Goal: Task Accomplishment & Management: Complete application form

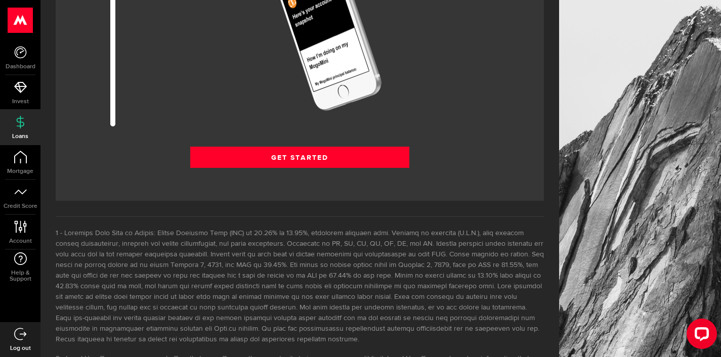
scroll to position [1348, 0]
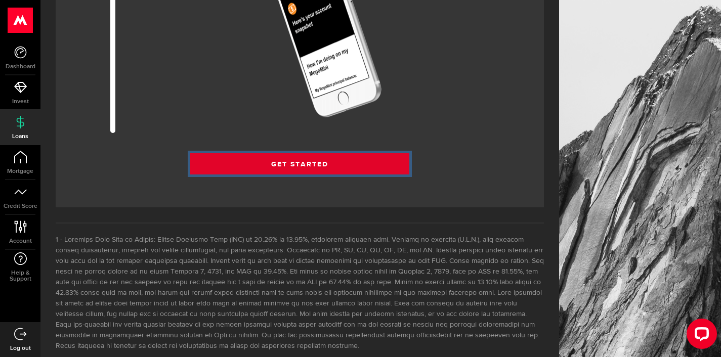
click at [323, 175] on link "Get Started" at bounding box center [299, 163] width 219 height 21
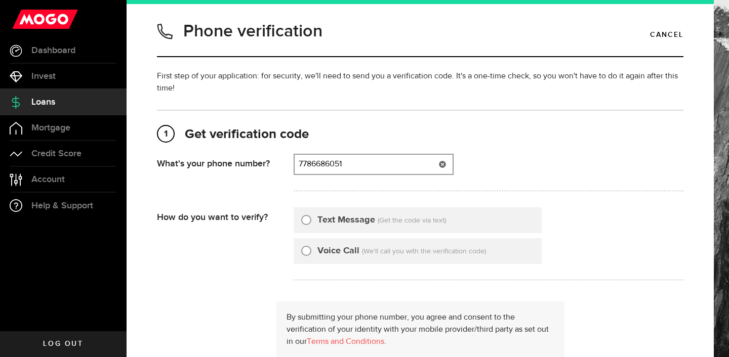
type input "7786686051"
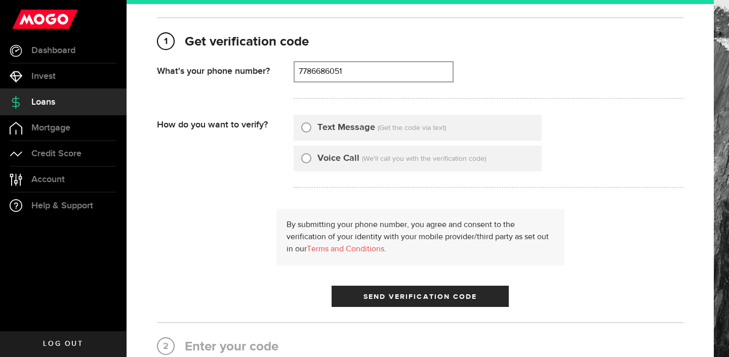
click at [308, 127] on input "Text Message" at bounding box center [306, 126] width 10 height 10
radio input "true"
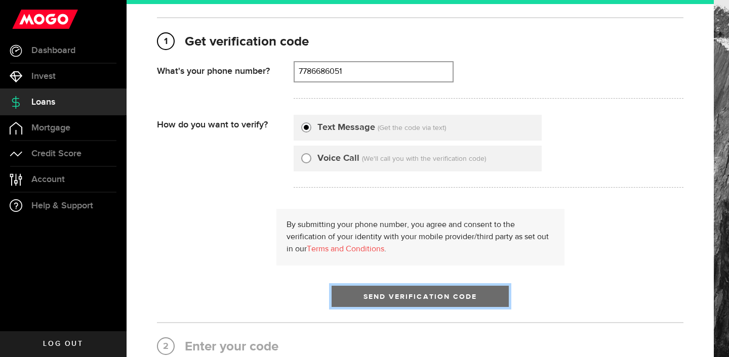
click at [414, 297] on span "submit" at bounding box center [420, 299] width 16 height 16
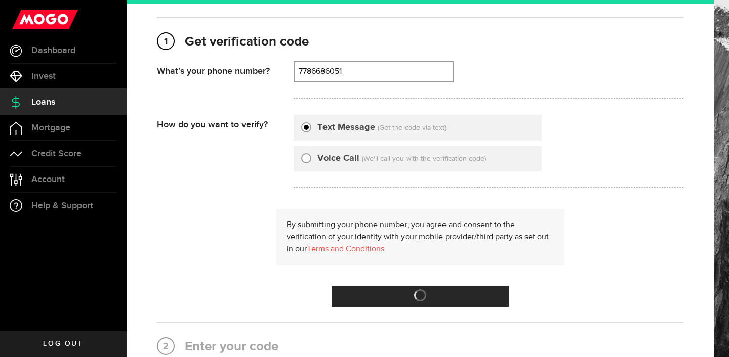
scroll to position [0, 0]
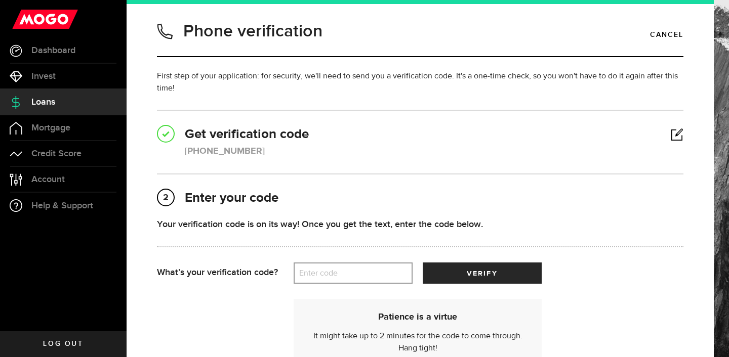
click at [344, 273] on label "Enter code" at bounding box center [353, 273] width 119 height 21
click at [344, 273] on input "Enter code" at bounding box center [353, 273] width 119 height 21
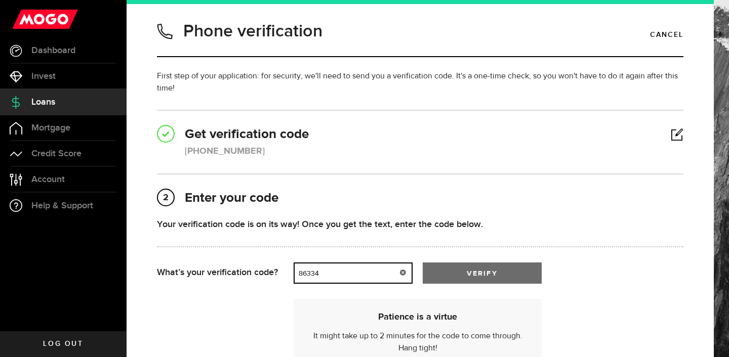
type input "86334"
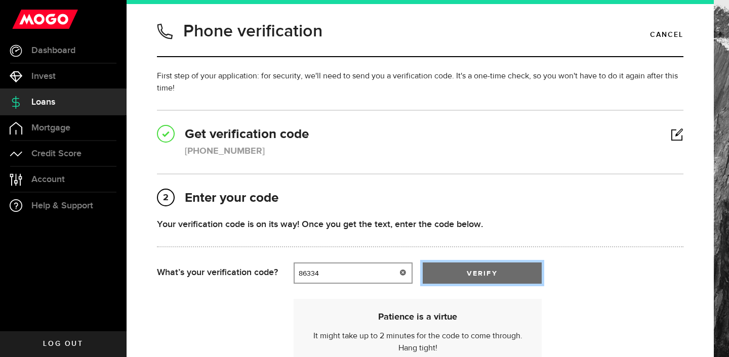
click at [484, 272] on span "submit" at bounding box center [481, 275] width 13 height 13
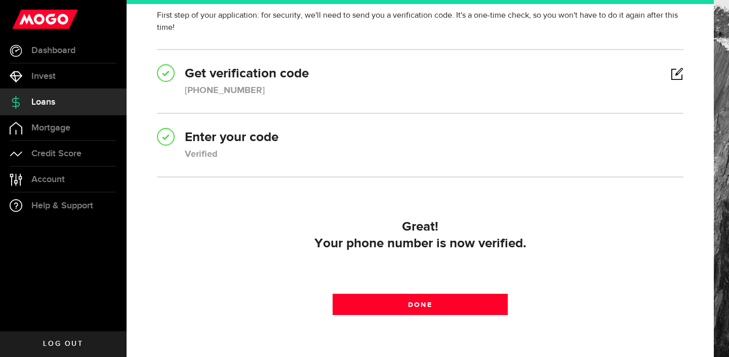
scroll to position [123, 0]
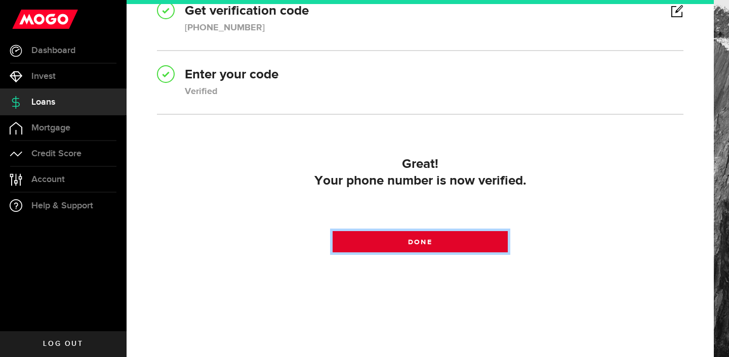
click at [415, 245] on span at bounding box center [420, 244] width 15 height 15
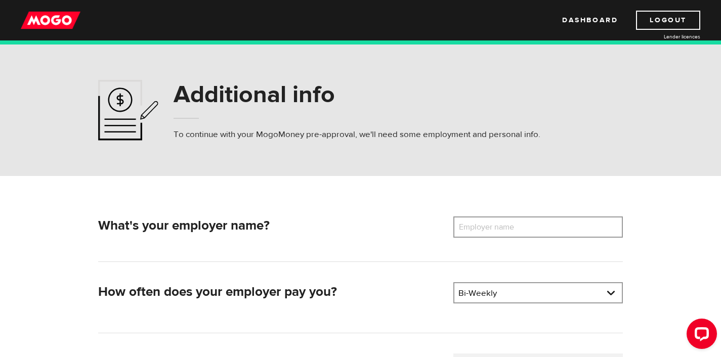
click at [511, 229] on label "Employer name" at bounding box center [493, 227] width 81 height 21
click at [511, 229] on input "Employer name" at bounding box center [538, 227] width 170 height 21
type input "North Okanagan Friendship Centre Society"
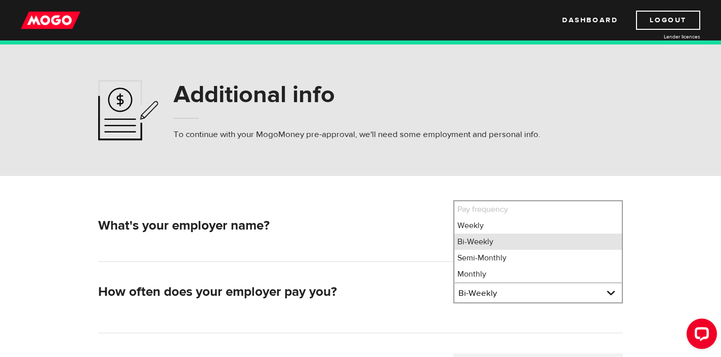
click at [518, 243] on li "Bi-Weekly" at bounding box center [538, 242] width 168 height 16
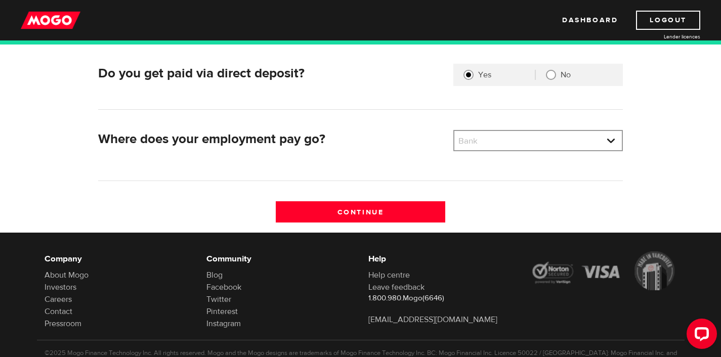
scroll to position [292, 0]
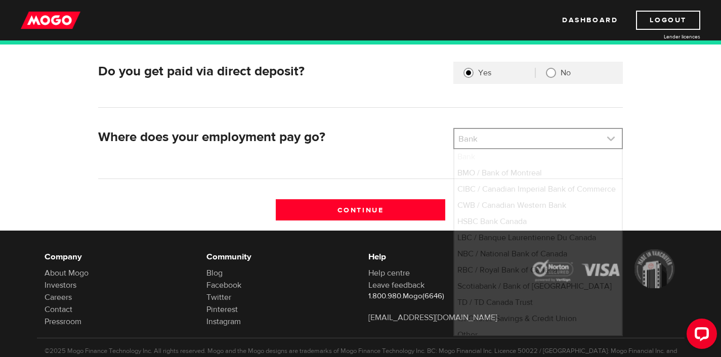
click at [611, 138] on link at bounding box center [538, 138] width 168 height 19
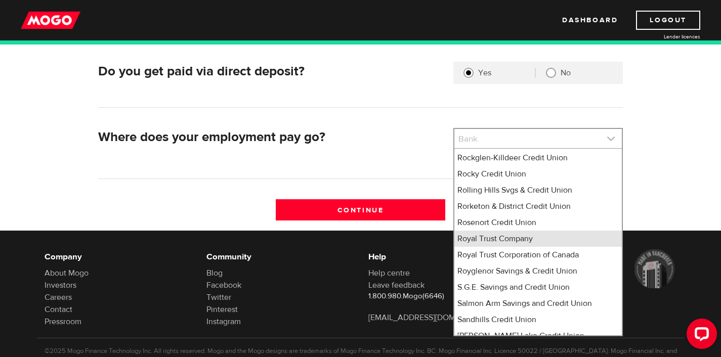
scroll to position [6490, 0]
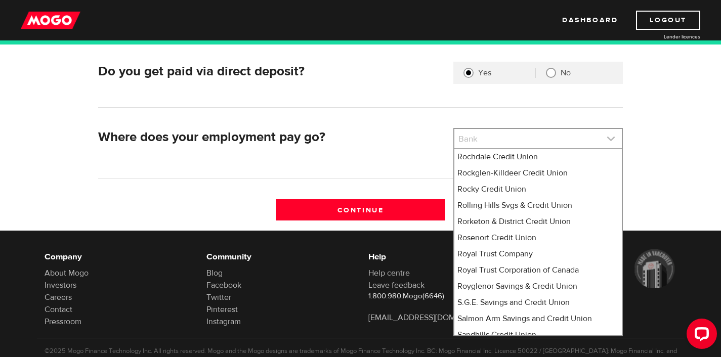
click at [498, 137] on link at bounding box center [538, 138] width 168 height 19
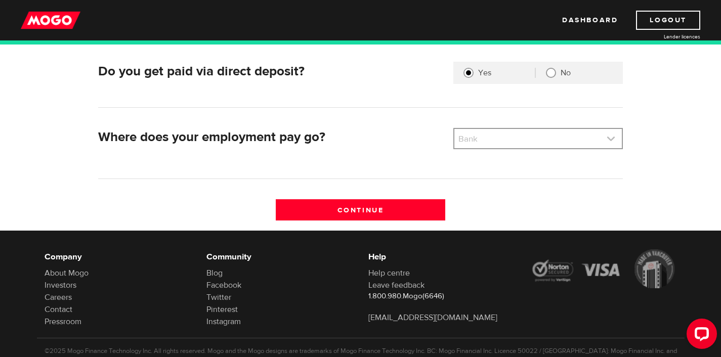
click at [498, 137] on link at bounding box center [538, 138] width 168 height 19
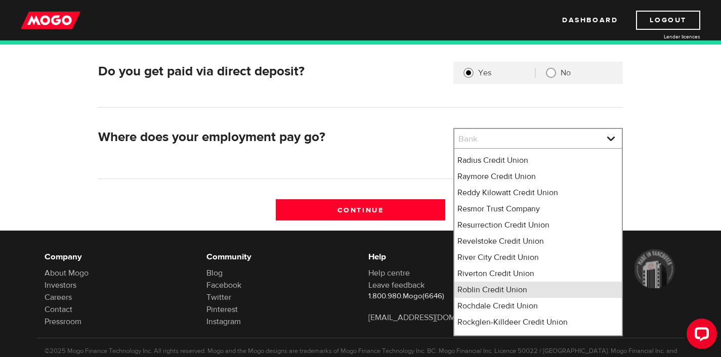
scroll to position [6426, 0]
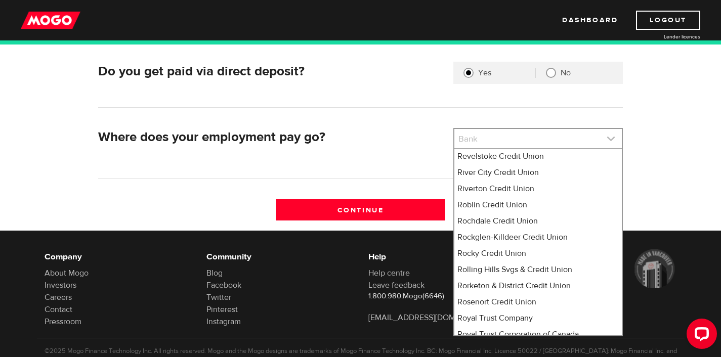
click at [541, 142] on link at bounding box center [538, 138] width 168 height 19
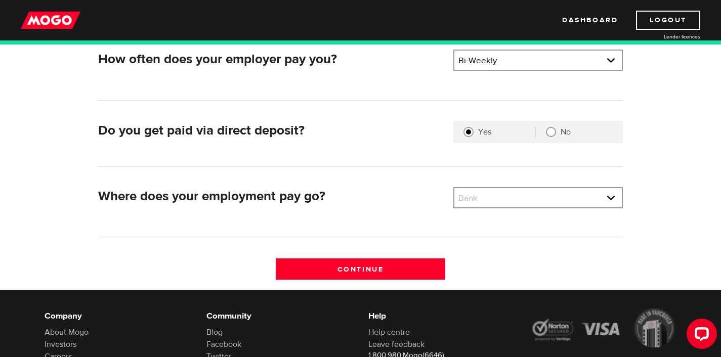
scroll to position [260, 0]
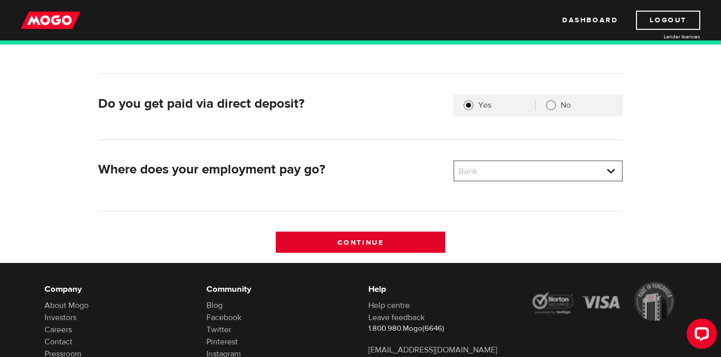
click at [366, 245] on input "Continue" at bounding box center [361, 242] width 170 height 21
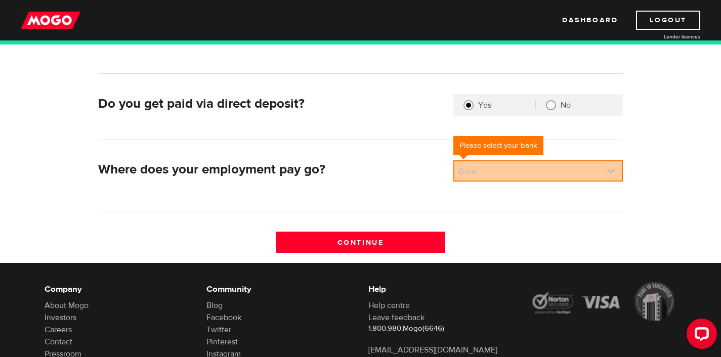
click at [592, 169] on link at bounding box center [538, 170] width 168 height 19
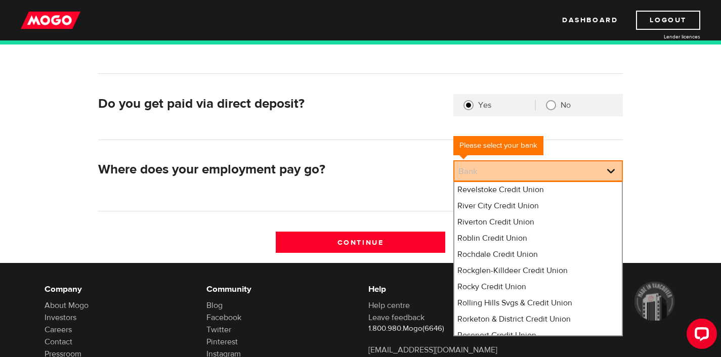
select select "8"
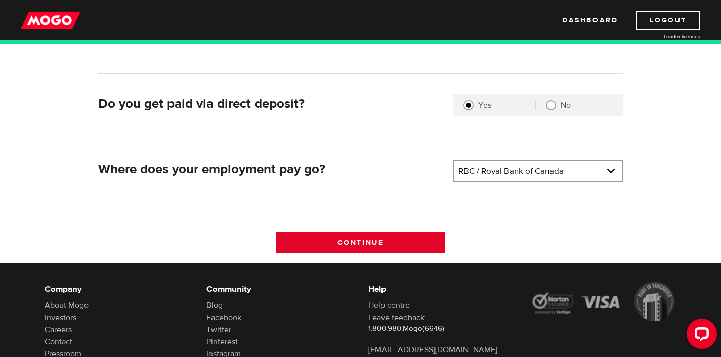
click at [355, 248] on input "Continue" at bounding box center [361, 242] width 170 height 21
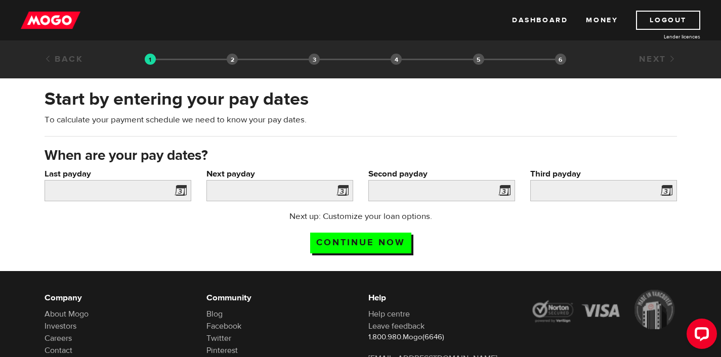
click at [182, 190] on span at bounding box center [178, 192] width 15 height 16
click at [172, 194] on span at bounding box center [178, 192] width 15 height 16
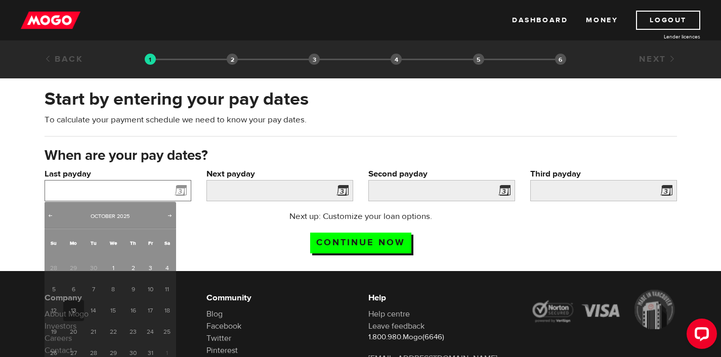
click at [161, 189] on input "Last payday" at bounding box center [118, 190] width 147 height 21
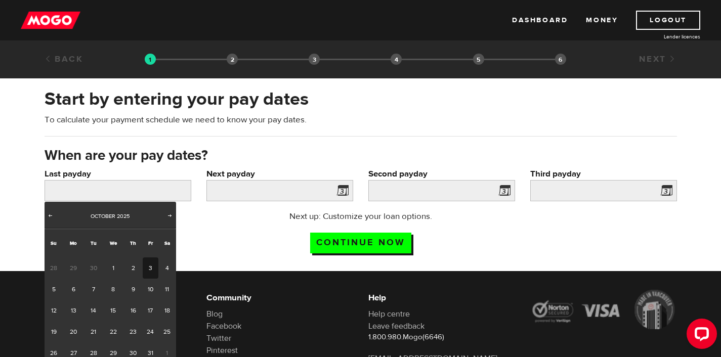
click at [152, 268] on link "3" at bounding box center [151, 268] width 16 height 21
type input "2025/10/03"
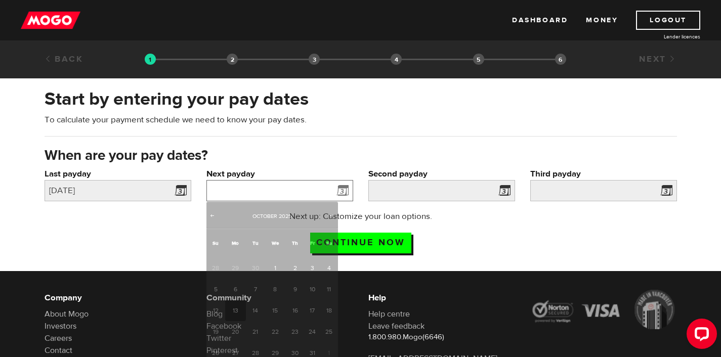
click at [308, 183] on input "Next payday" at bounding box center [279, 190] width 147 height 21
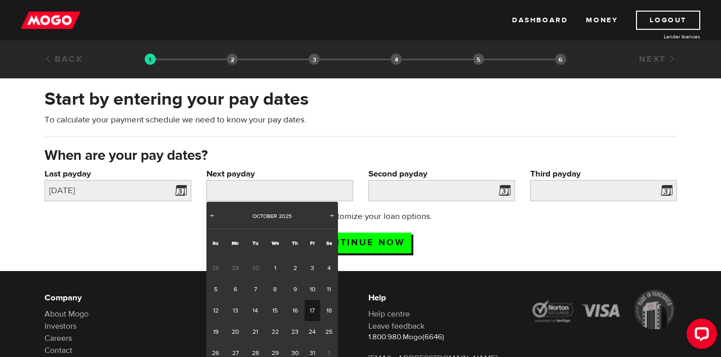
click at [313, 313] on link "17" at bounding box center [313, 310] width 16 height 21
type input "2025/10/17"
type input "2025/10/31"
type input "2025/11/14"
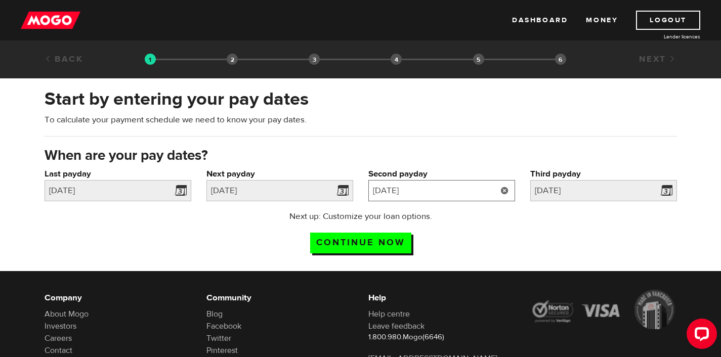
click at [466, 188] on input "2025/10/31" at bounding box center [441, 190] width 147 height 21
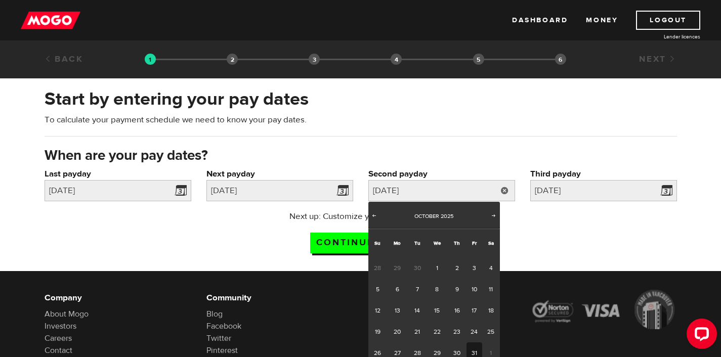
click at [476, 144] on div "Start by entering your pay dates To calculate your payment schedule we need to …" at bounding box center [361, 116] width 648 height 59
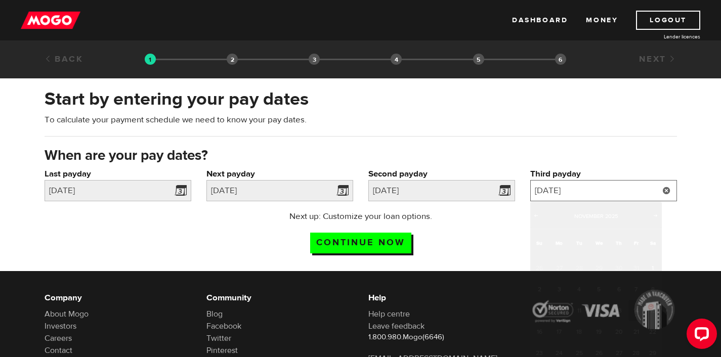
click at [589, 191] on input "2025/11/14" at bounding box center [603, 190] width 147 height 21
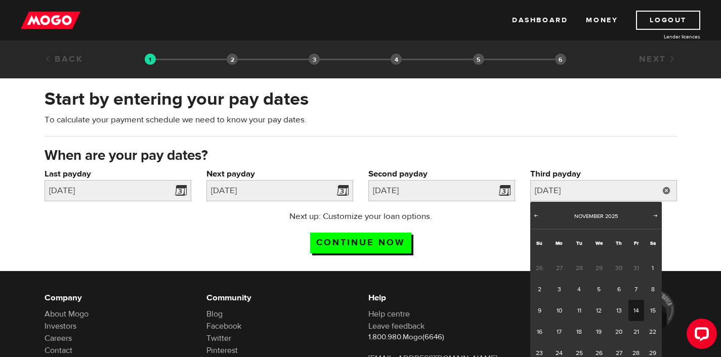
click at [591, 139] on div "Start by entering your pay dates To calculate your payment schedule we need to …" at bounding box center [361, 116] width 648 height 59
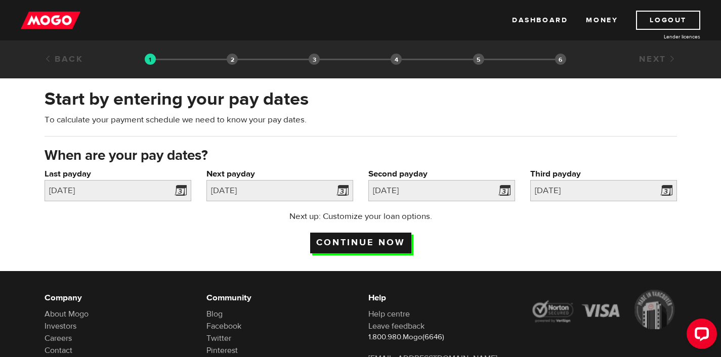
click at [369, 240] on input "Continue now" at bounding box center [360, 243] width 101 height 21
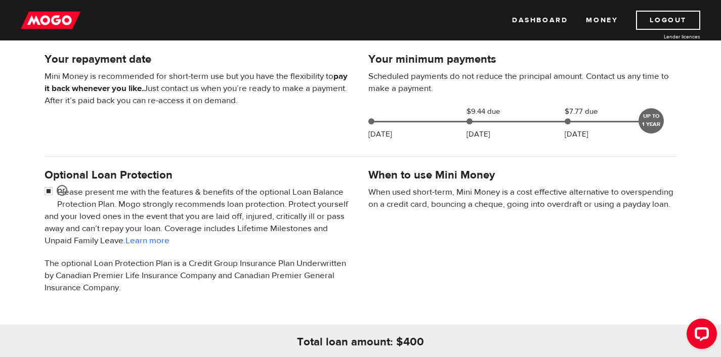
scroll to position [276, 0]
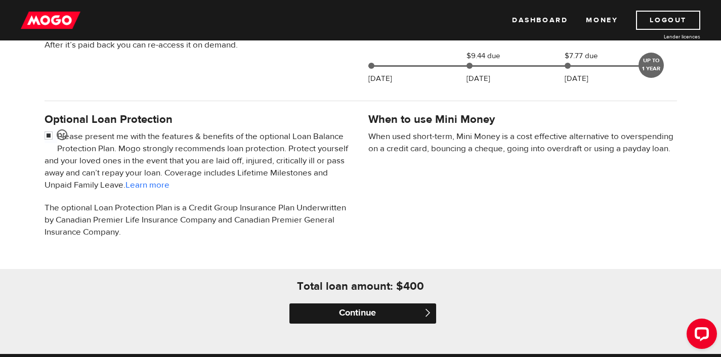
click at [361, 317] on input "Continue" at bounding box center [362, 314] width 147 height 20
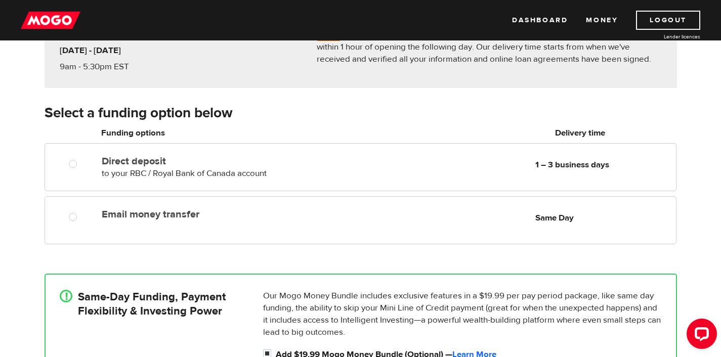
scroll to position [128, 0]
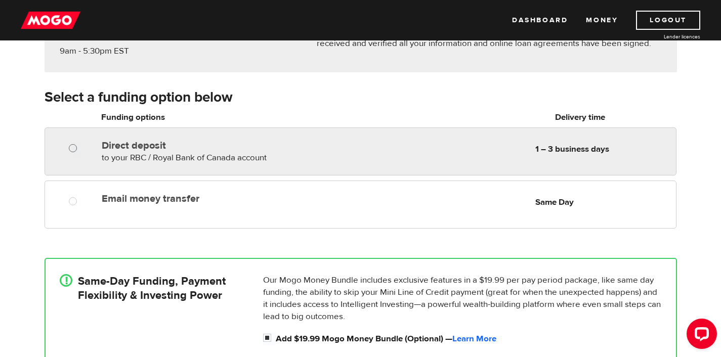
radio input "true"
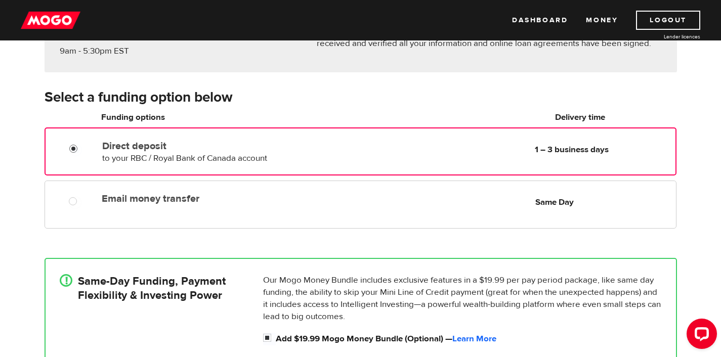
click at [72, 145] on input "Direct deposit" at bounding box center [75, 150] width 13 height 13
click at [73, 149] on input "Direct deposit" at bounding box center [75, 150] width 13 height 13
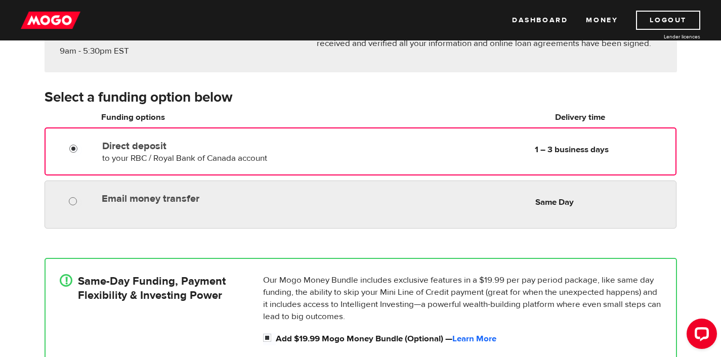
radio input "true"
click at [72, 202] on input "Email money transfer" at bounding box center [75, 202] width 13 height 13
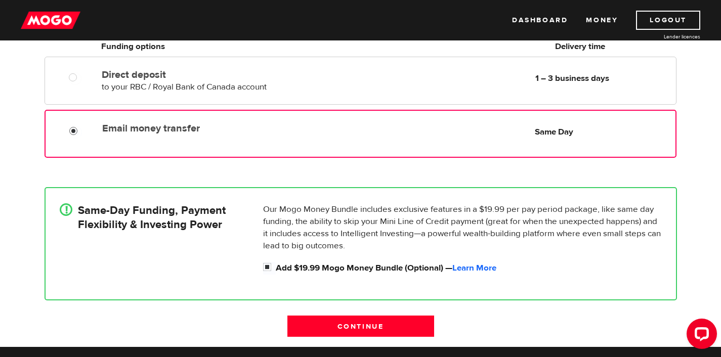
scroll to position [193, 0]
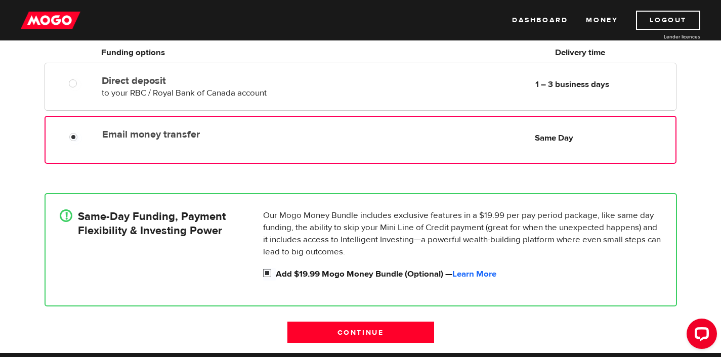
click at [267, 272] on input "Add $19.99 Mogo Money Bundle (Optional) — Learn More" at bounding box center [269, 274] width 13 height 13
checkbox input "false"
radio input "false"
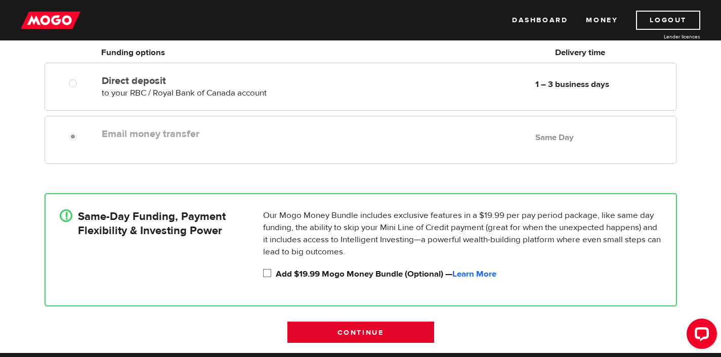
click at [355, 333] on input "Continue" at bounding box center [360, 332] width 147 height 21
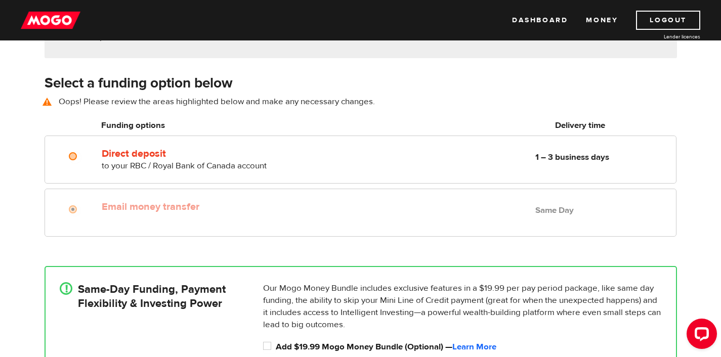
scroll to position [141, 0]
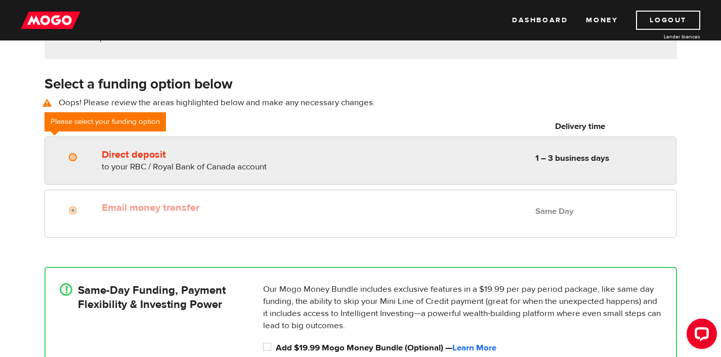
radio input "true"
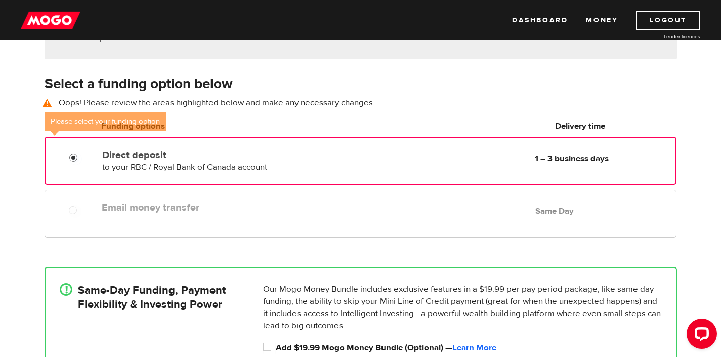
click at [72, 158] on input "Direct deposit" at bounding box center [75, 159] width 13 height 13
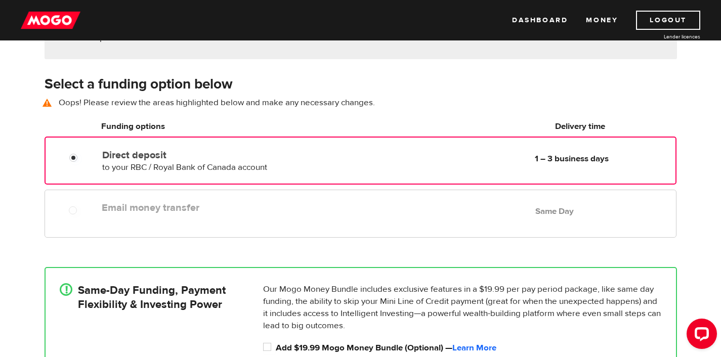
click at [272, 225] on div "Email money transfer Delivery in Same Day Same Day" at bounding box center [361, 214] width 632 height 48
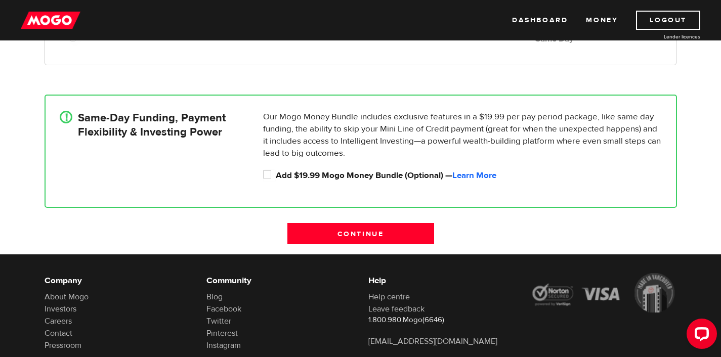
scroll to position [333, 0]
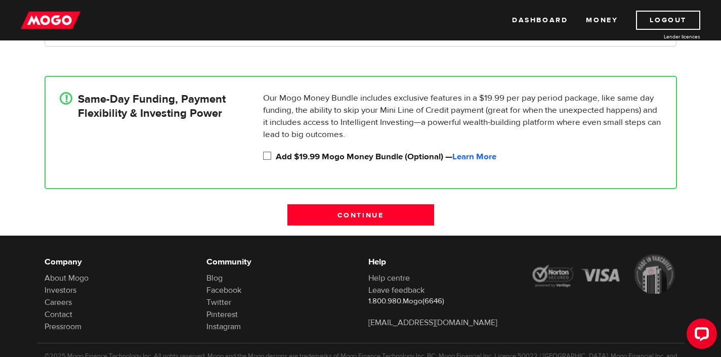
click at [269, 155] on input "Add $19.99 Mogo Money Bundle (Optional) — Learn More" at bounding box center [269, 157] width 13 height 13
checkbox input "true"
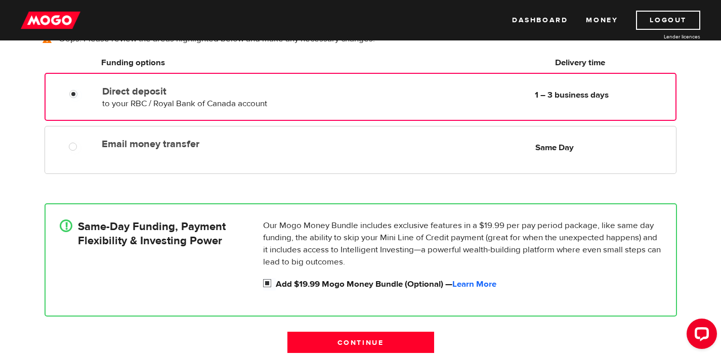
scroll to position [197, 0]
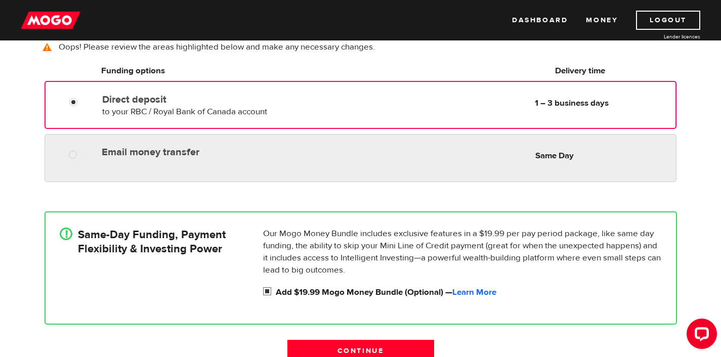
radio input "true"
click at [174, 172] on div "Email money transfer Delivery in Same Day Same Day" at bounding box center [361, 158] width 632 height 48
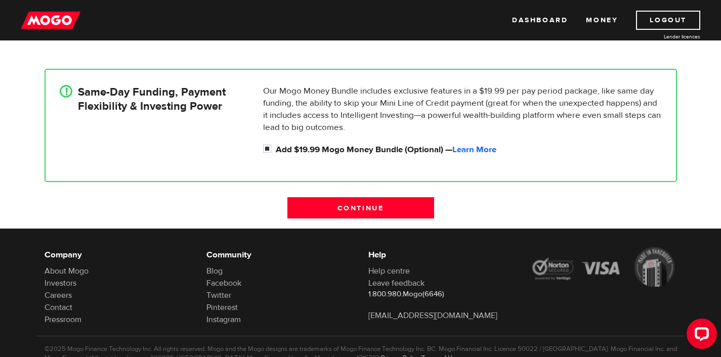
scroll to position [340, 0]
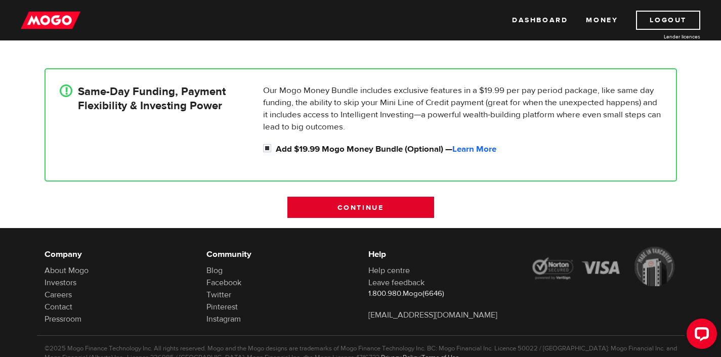
click at [368, 207] on input "Continue" at bounding box center [360, 207] width 147 height 21
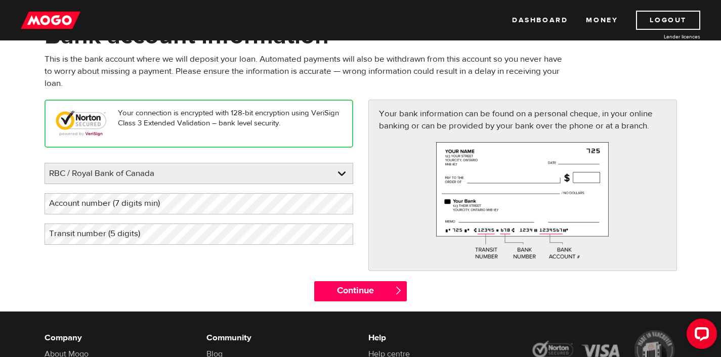
scroll to position [72, 0]
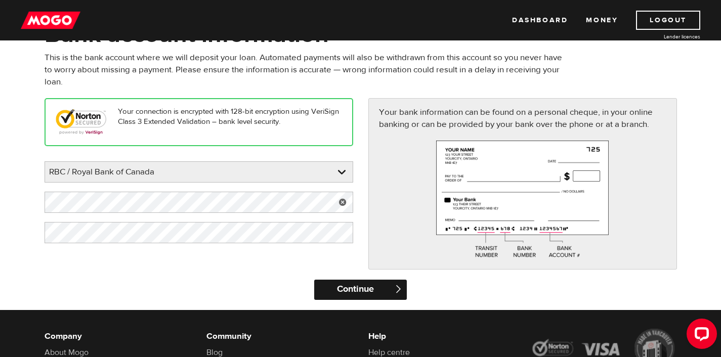
click at [368, 290] on input "Continue" at bounding box center [360, 290] width 93 height 20
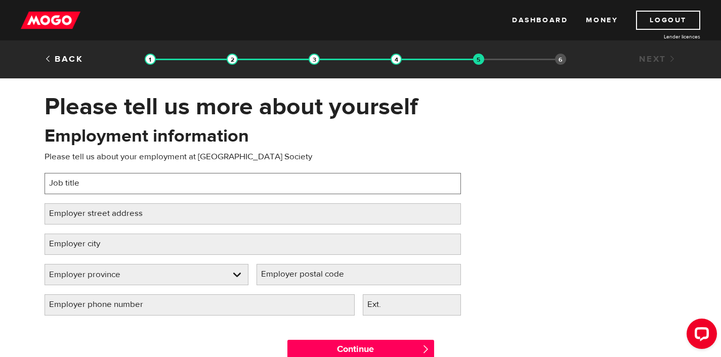
click at [255, 185] on input "Job title" at bounding box center [253, 183] width 417 height 21
type input "Property Manager"
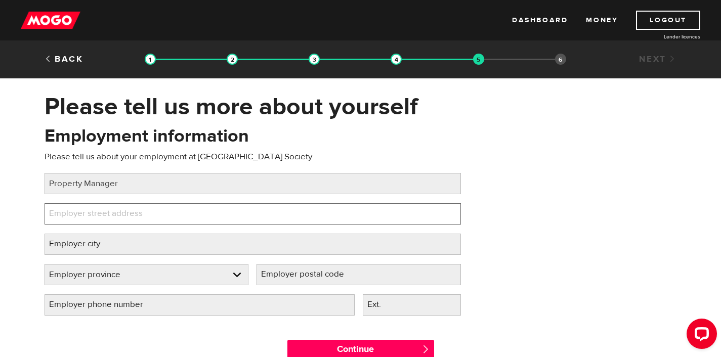
click at [186, 222] on input "Employer street address" at bounding box center [253, 213] width 417 height 21
paste input "#100 – 2905 28th Ave, Vernon, BC V1T 8L1"
type input "#100 – 2905 28th Ave, Vernon, BC V1T 8L1"
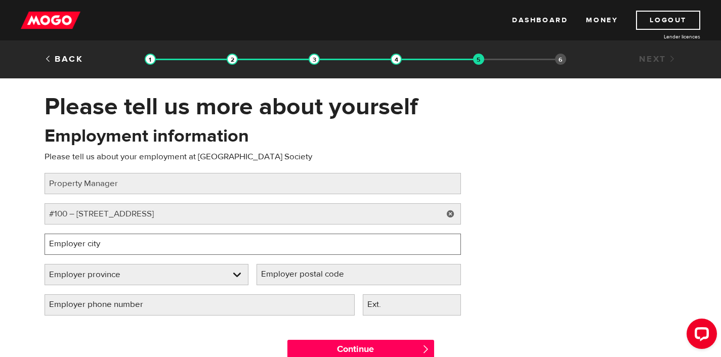
click at [149, 245] on input "Employer city" at bounding box center [253, 244] width 417 height 21
type input "Vernon"
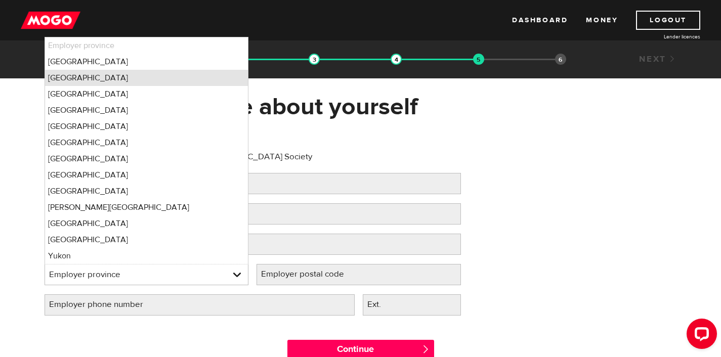
click at [135, 81] on li "British Columbia" at bounding box center [146, 78] width 203 height 16
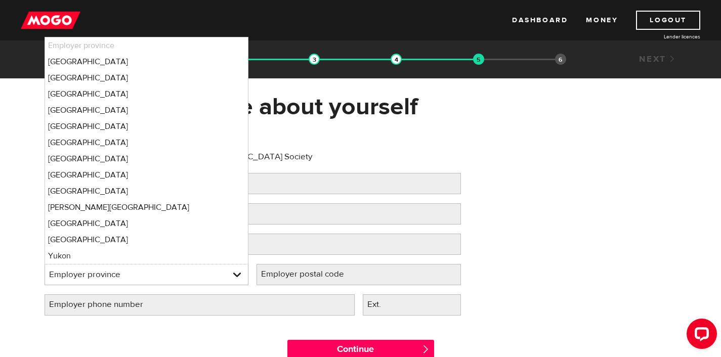
select select "BC"
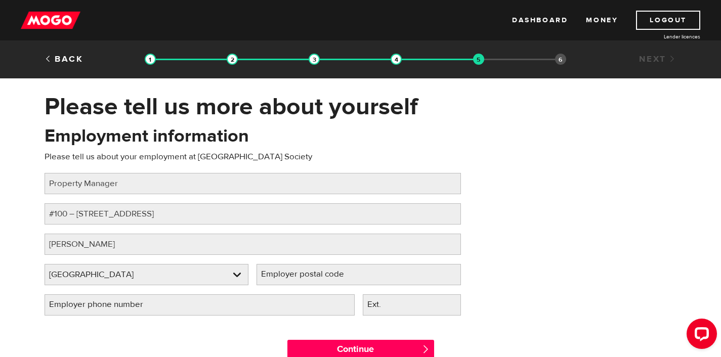
click at [316, 277] on label "Employer postal code" at bounding box center [311, 274] width 108 height 21
click at [316, 277] on input "Employer postal code" at bounding box center [359, 274] width 204 height 21
type input "V1T8L1"
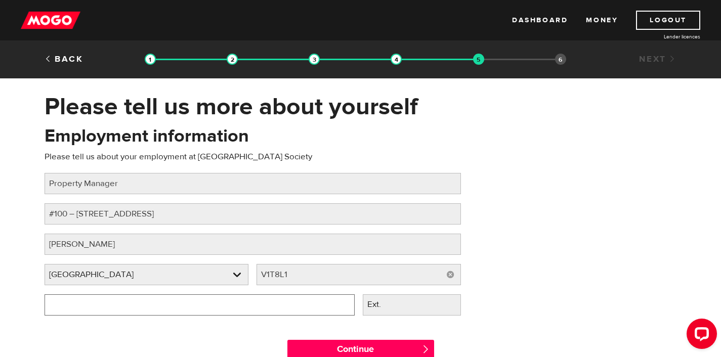
click at [250, 310] on input "Employer phone number" at bounding box center [200, 305] width 310 height 21
type input "(250) 542-1264"
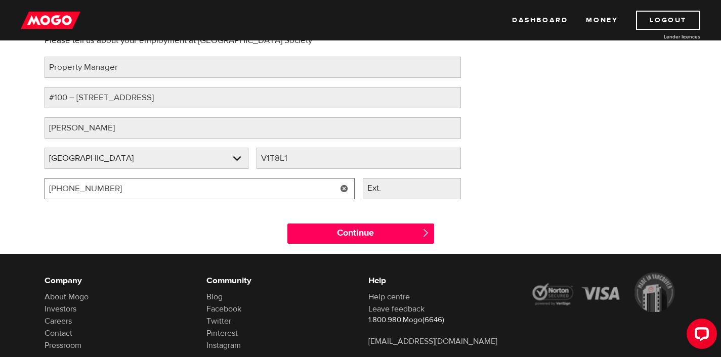
scroll to position [115, 0]
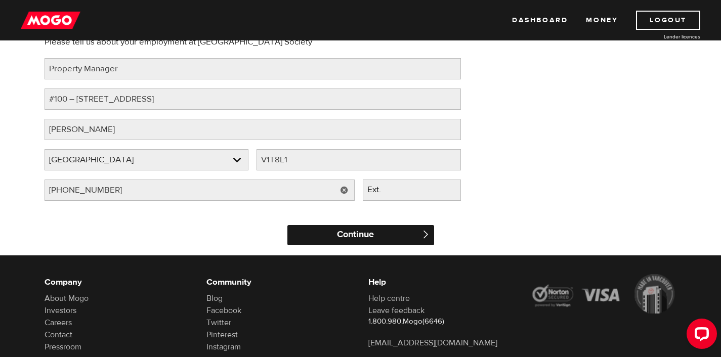
click at [375, 234] on input "Continue" at bounding box center [360, 235] width 147 height 20
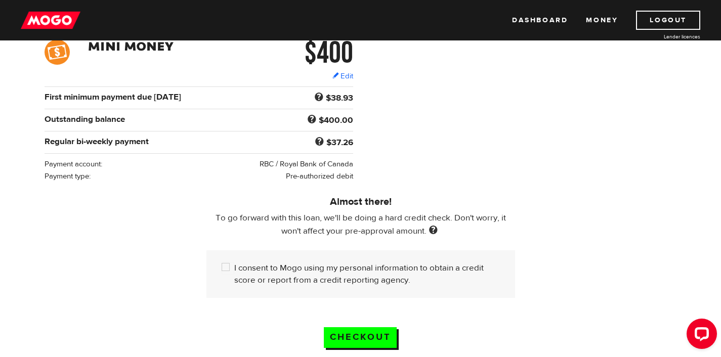
scroll to position [162, 0]
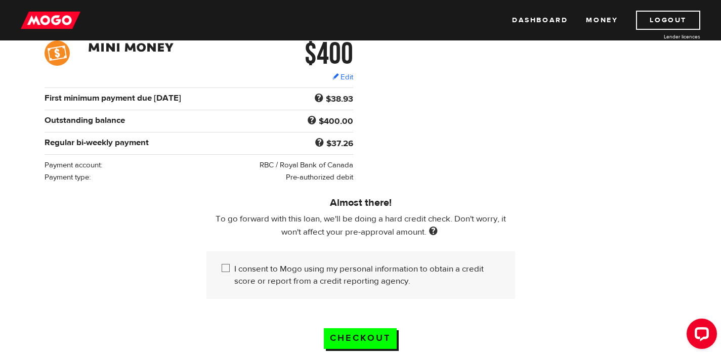
click at [248, 267] on label "I consent to Mogo using my personal information to obtain a credit score or rep…" at bounding box center [367, 275] width 266 height 24
click at [234, 267] on input "I consent to Mogo using my personal information to obtain a credit score or rep…" at bounding box center [228, 269] width 13 height 13
checkbox input "true"
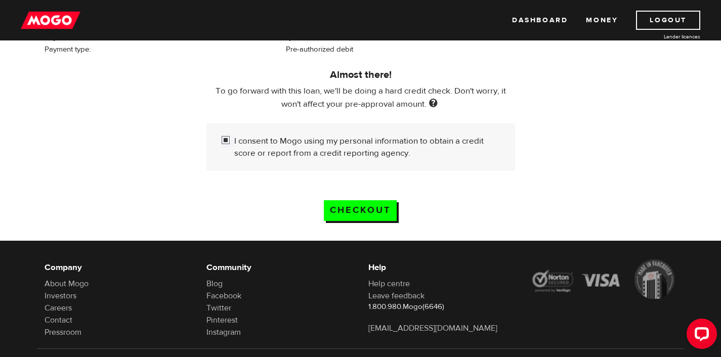
scroll to position [293, 0]
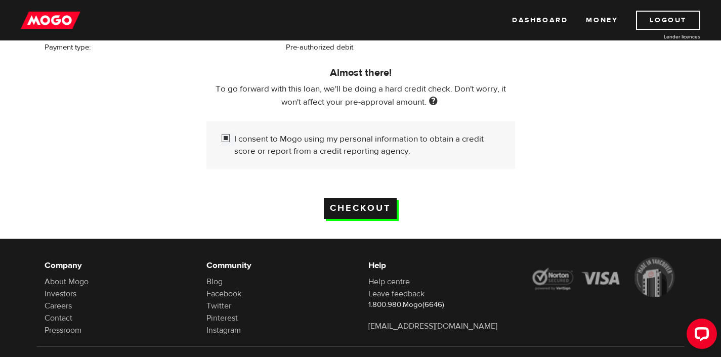
click at [359, 209] on input "Checkout" at bounding box center [360, 208] width 73 height 21
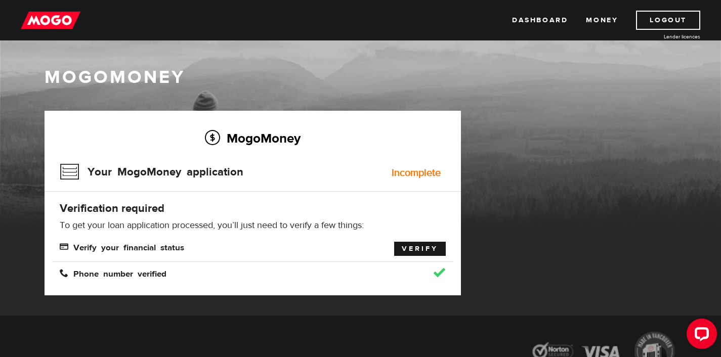
click at [414, 251] on link "Verify" at bounding box center [420, 249] width 52 height 14
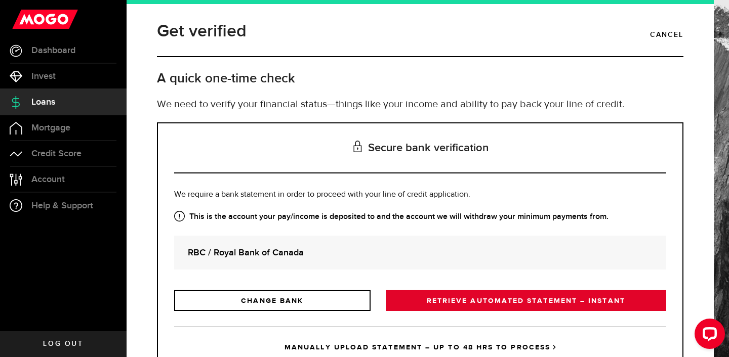
click at [511, 303] on link "RETRIEVE AUTOMATED STATEMENT – INSTANT" at bounding box center [526, 300] width 280 height 21
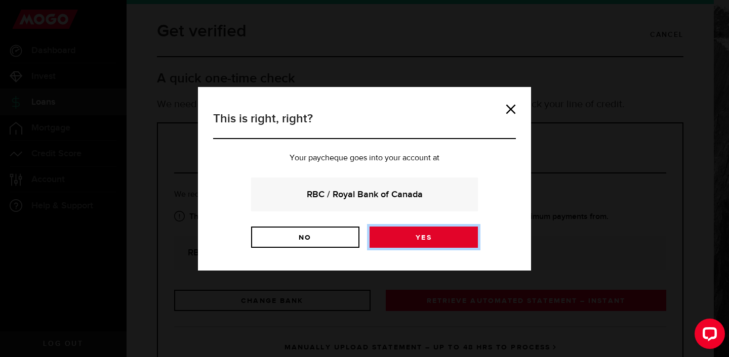
click at [434, 242] on link "Yes" at bounding box center [423, 237] width 108 height 21
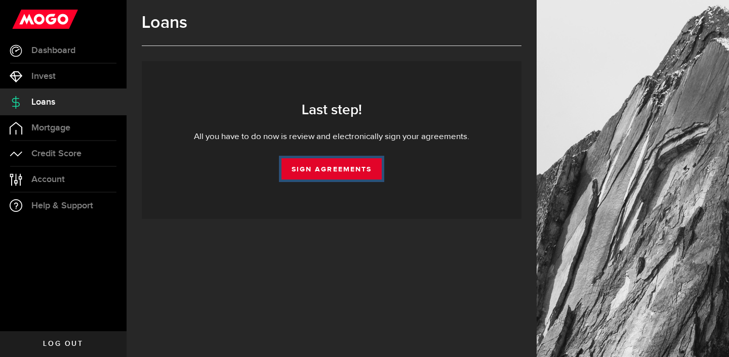
click at [347, 170] on link "Sign Agreements" at bounding box center [331, 168] width 100 height 21
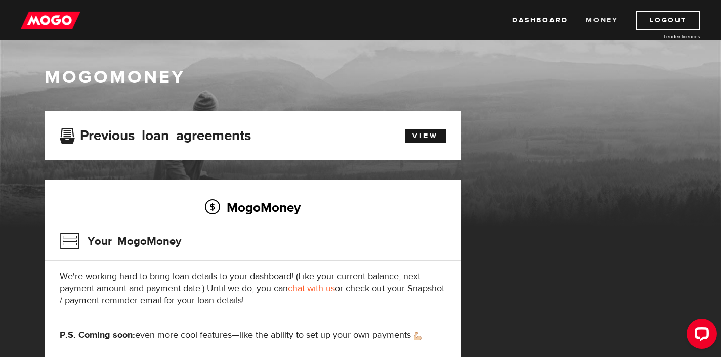
click at [590, 24] on link "Money" at bounding box center [602, 20] width 32 height 19
click at [529, 21] on link "Dashboard" at bounding box center [540, 20] width 56 height 19
